Goal: Transaction & Acquisition: Purchase product/service

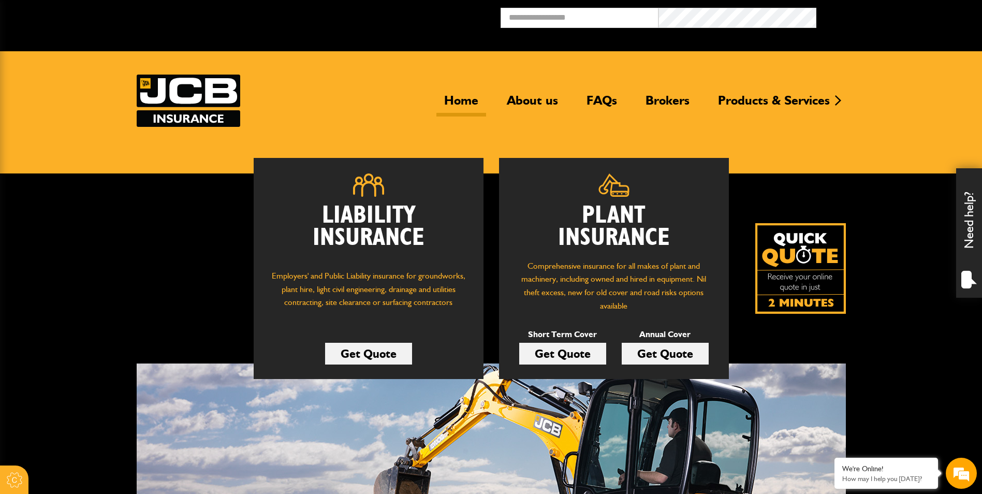
drag, startPoint x: 562, startPoint y: 355, endPoint x: 573, endPoint y: 352, distance: 11.8
click at [562, 355] on link "Get Quote" at bounding box center [562, 354] width 87 height 22
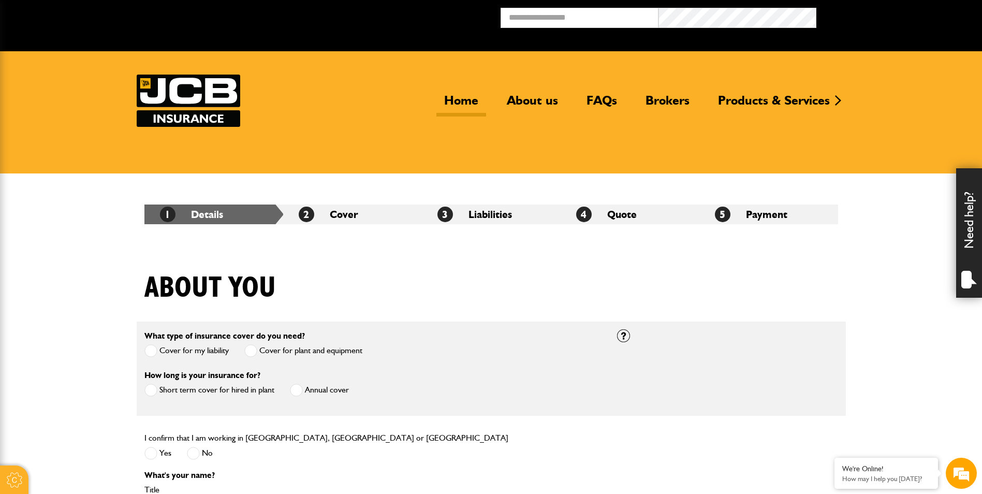
click at [464, 106] on link "Home" at bounding box center [461, 105] width 50 height 24
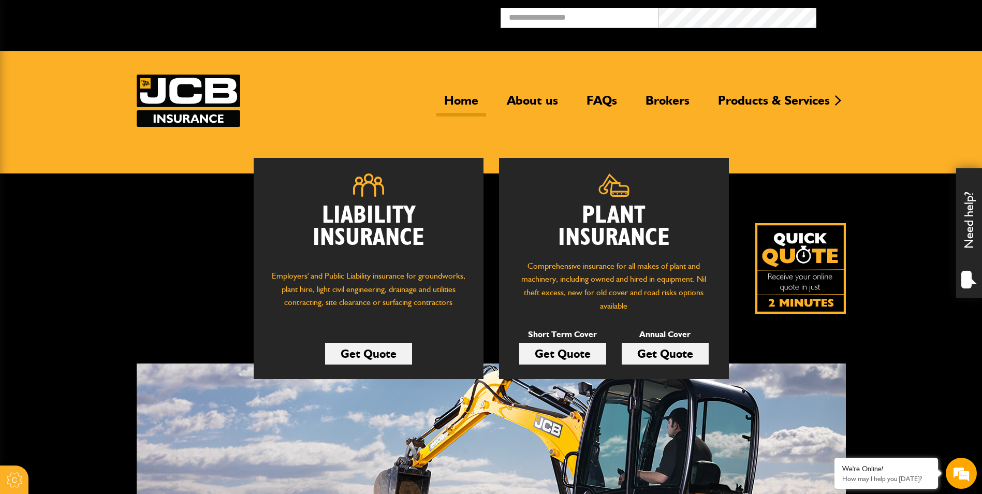
click at [564, 354] on link "Get Quote" at bounding box center [562, 354] width 87 height 22
